Goal: Information Seeking & Learning: Learn about a topic

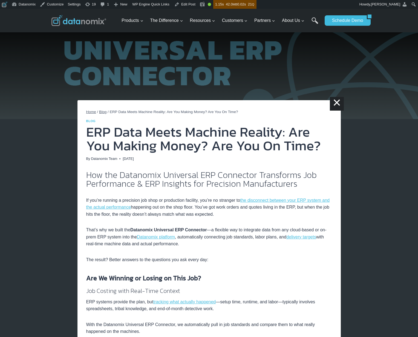
click at [250, 56] on img at bounding box center [209, 64] width 418 height 110
click at [130, 76] on img at bounding box center [209, 64] width 418 height 110
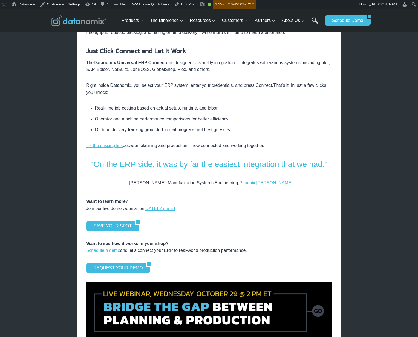
scroll to position [779, 0]
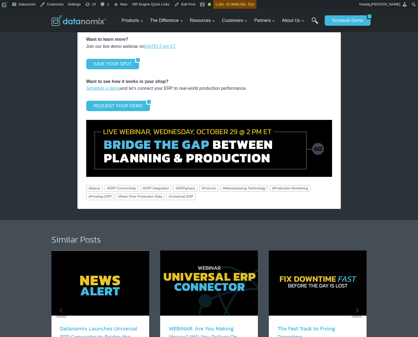
click at [222, 164] on img at bounding box center [209, 148] width 246 height 57
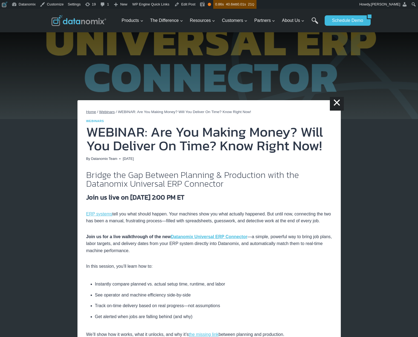
click at [242, 187] on h2 "Bridge the Gap Between Planning & Production with the Datanomix Universal ERP C…" at bounding box center [209, 180] width 246 height 18
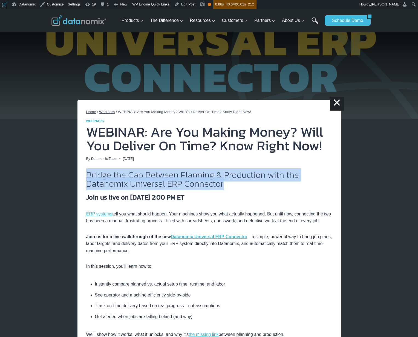
drag, startPoint x: 87, startPoint y: 176, endPoint x: 261, endPoint y: 184, distance: 174.1
click at [261, 184] on h2 "Bridge the Gap Between Planning & Production with the Datanomix Universal ERP C…" at bounding box center [209, 180] width 246 height 18
copy h2 "Bridge the Gap Between Planning & Production with the Datanomix Universal ERP C…"
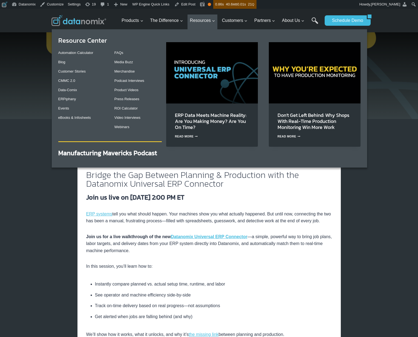
click at [212, 81] on img "Primary Navigation" at bounding box center [212, 72] width 92 height 61
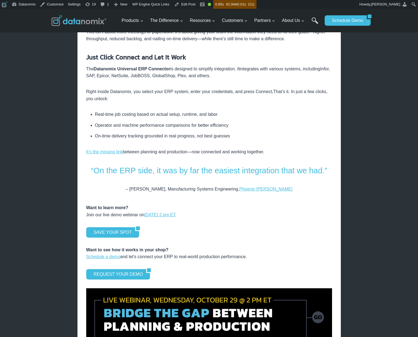
scroll to position [618, 0]
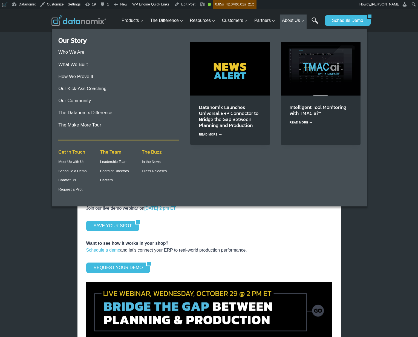
click at [237, 74] on img "Primary Navigation" at bounding box center [230, 68] width 80 height 53
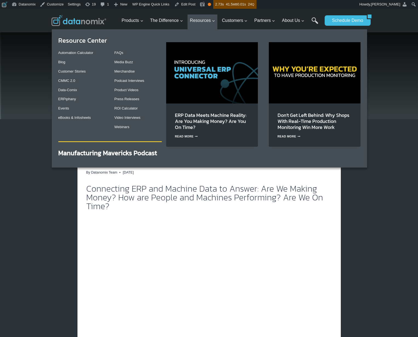
click at [202, 74] on img "Primary Navigation" at bounding box center [212, 72] width 92 height 61
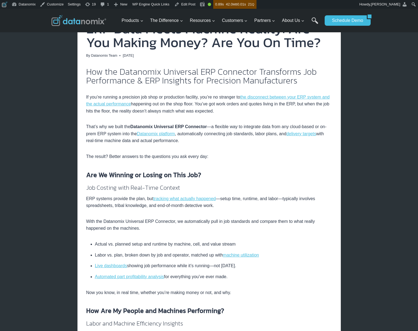
scroll to position [108, 0]
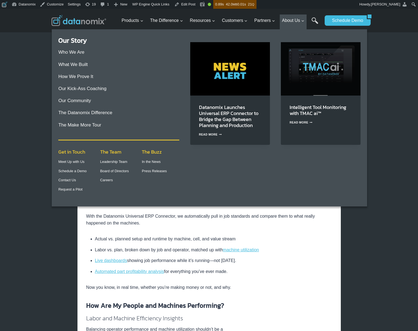
click at [250, 65] on img "Primary Navigation" at bounding box center [230, 68] width 80 height 53
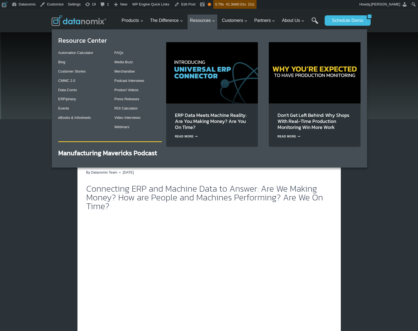
click at [205, 70] on img "Primary Navigation" at bounding box center [212, 72] width 92 height 61
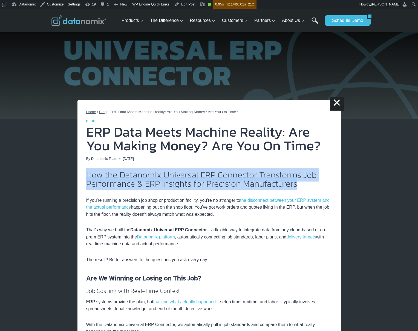
drag, startPoint x: 301, startPoint y: 183, endPoint x: 82, endPoint y: 178, distance: 219.2
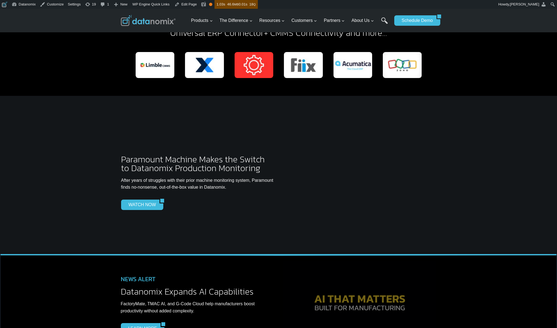
scroll to position [2099, 0]
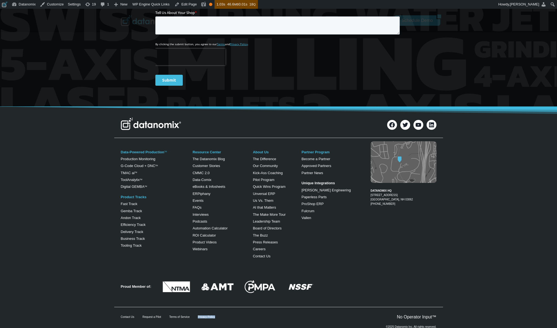
click at [250, 316] on div "Contact Us Request a Pilot Terms of Service Privacy Policy" at bounding box center [223, 317] width 205 height 3
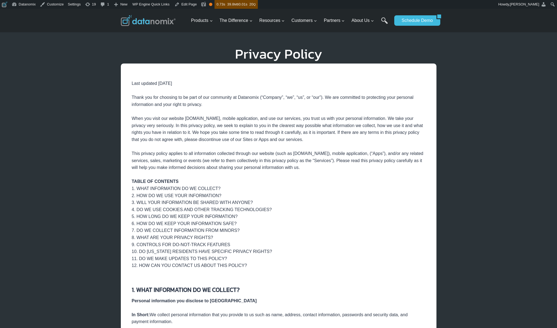
scroll to position [1, 0]
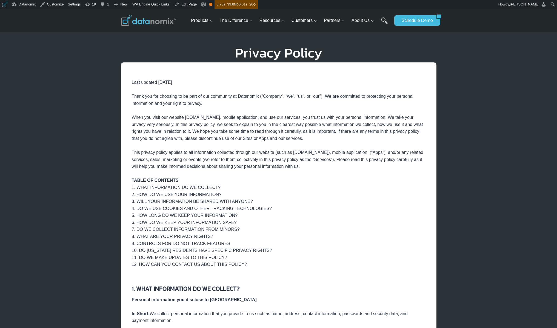
click at [193, 195] on div "2. HOW DO WE USE YOUR INFORMATION?" at bounding box center [279, 194] width 294 height 7
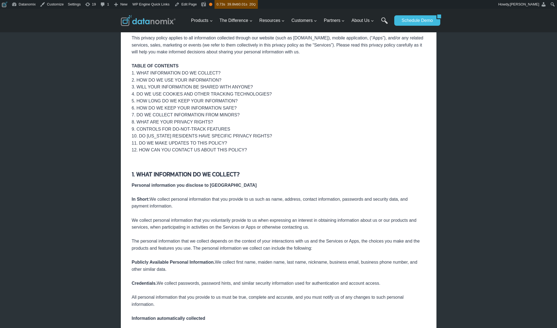
scroll to position [152, 0]
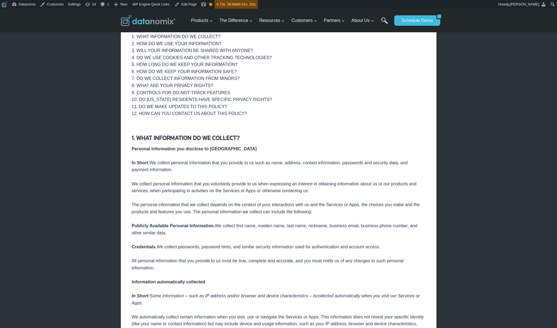
click at [237, 191] on div "We collect personal information that you voluntarily provide to us when express…" at bounding box center [279, 188] width 294 height 14
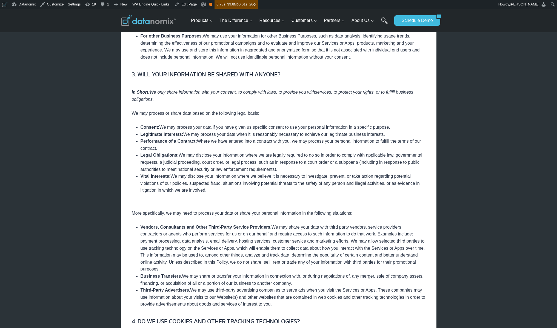
scroll to position [588, 0]
